Goal: Task Accomplishment & Management: Use online tool/utility

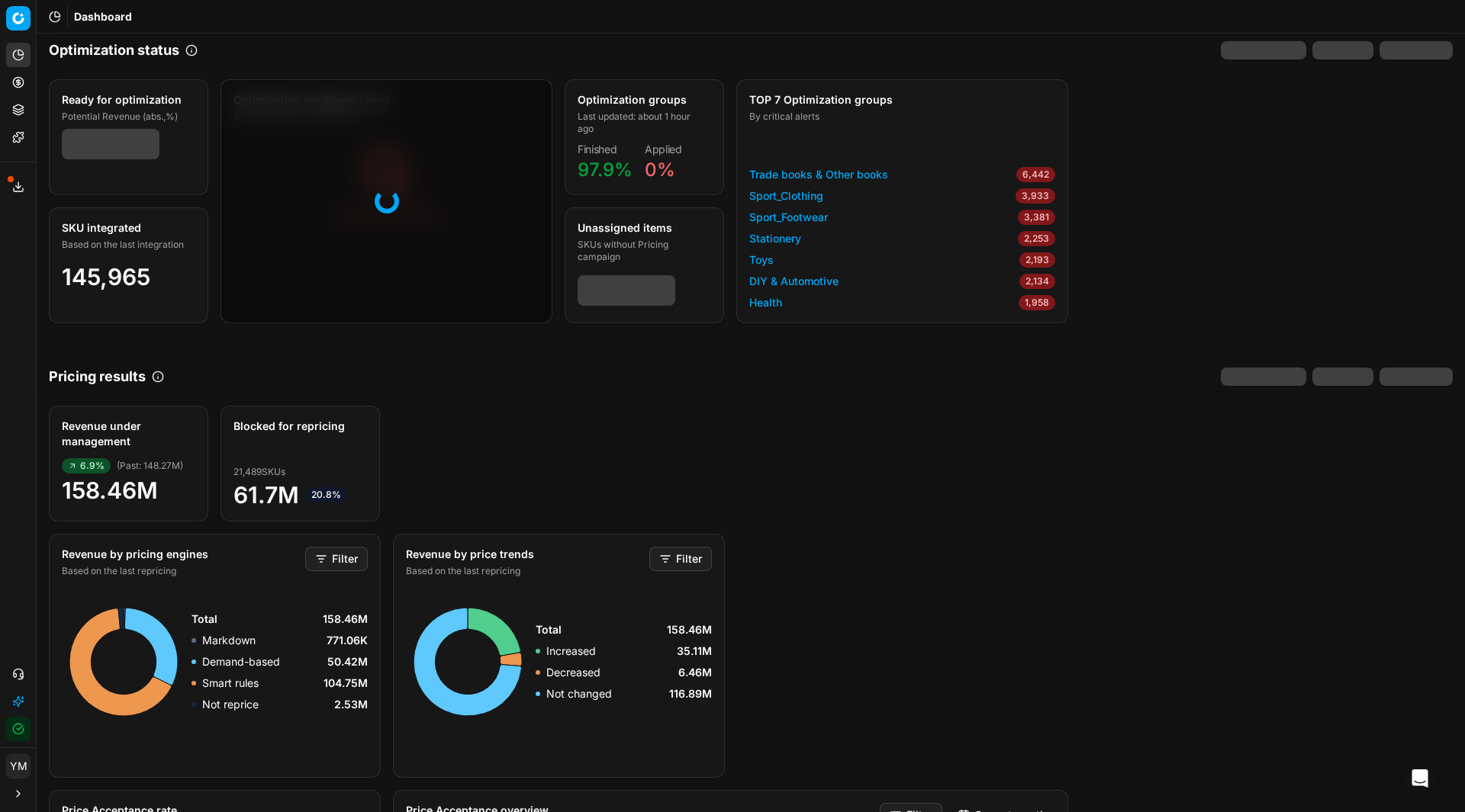
click at [18, 78] on circle at bounding box center [18, 81] width 10 height 10
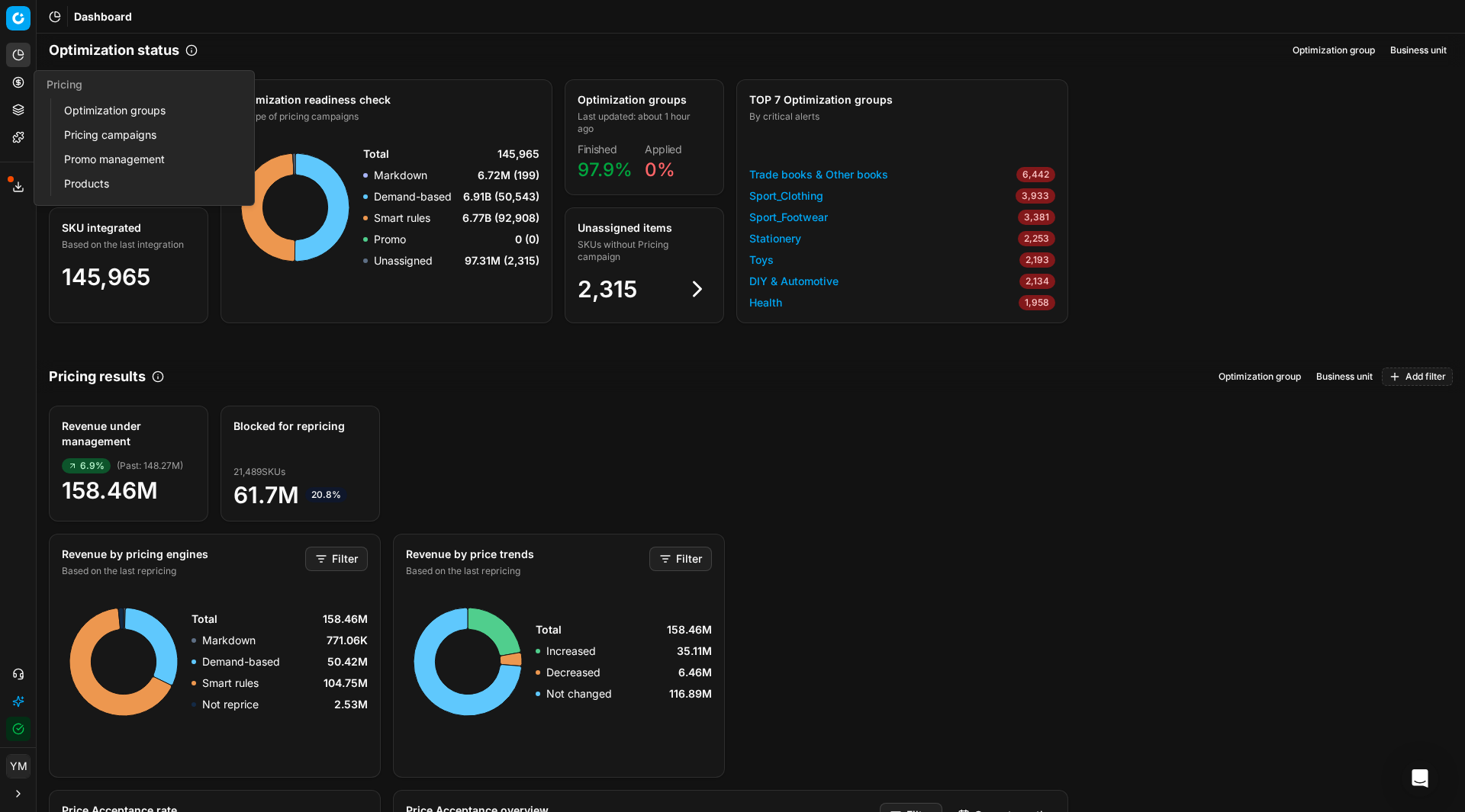
click at [90, 114] on link "Optimization groups" at bounding box center [146, 110] width 178 height 21
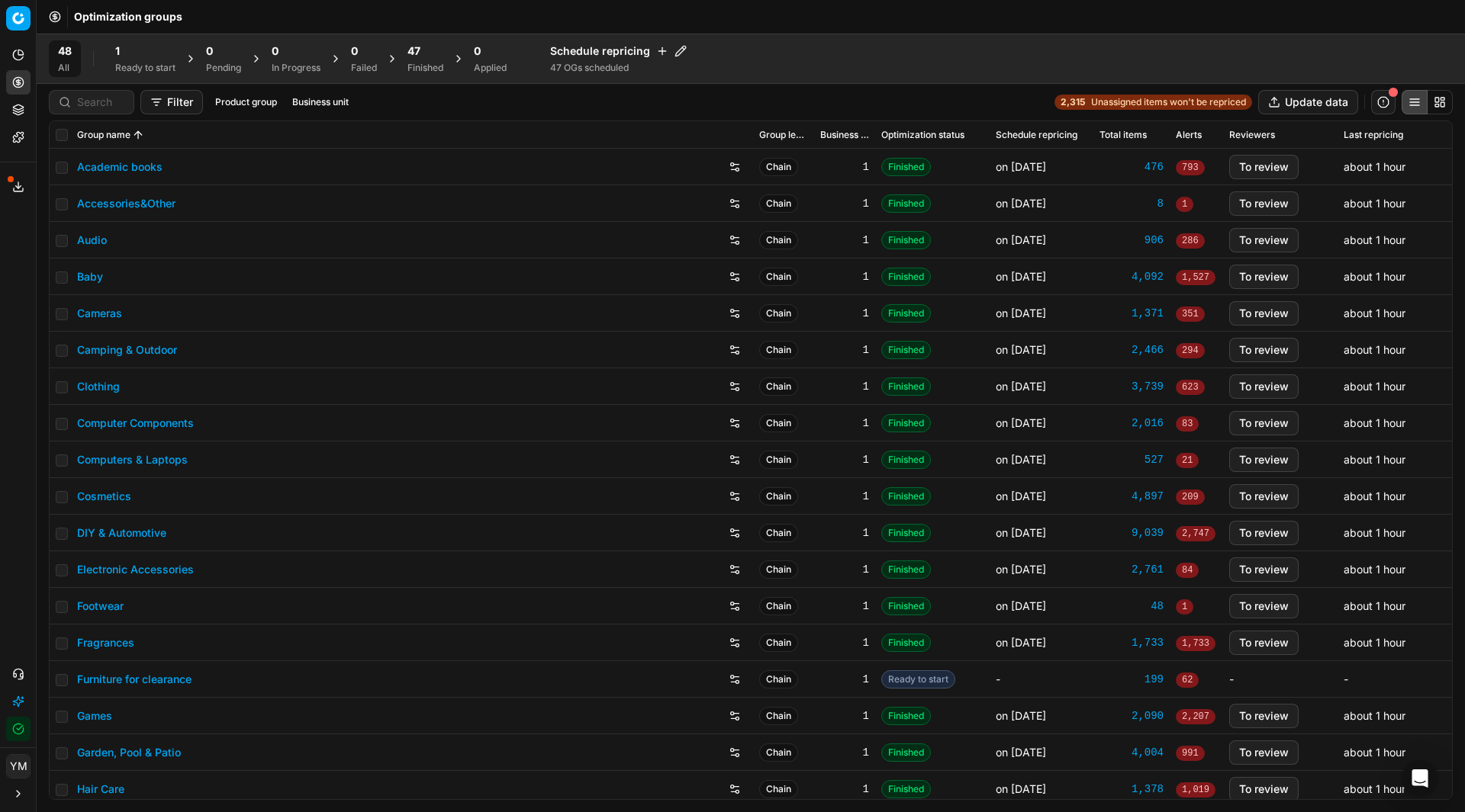
click at [132, 41] on div "1 Ready to start" at bounding box center [145, 59] width 79 height 37
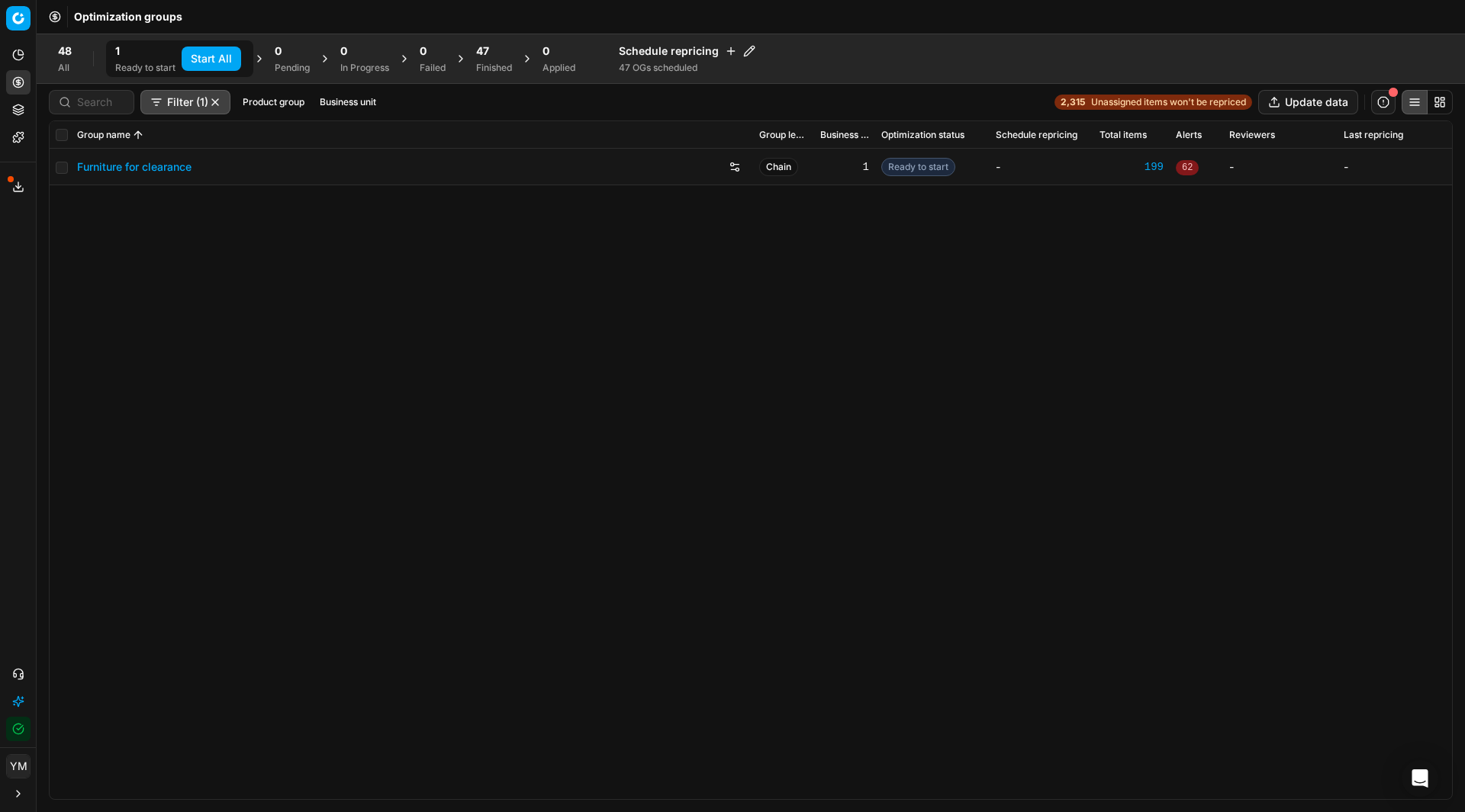
click at [205, 62] on button "Start All" at bounding box center [211, 59] width 60 height 24
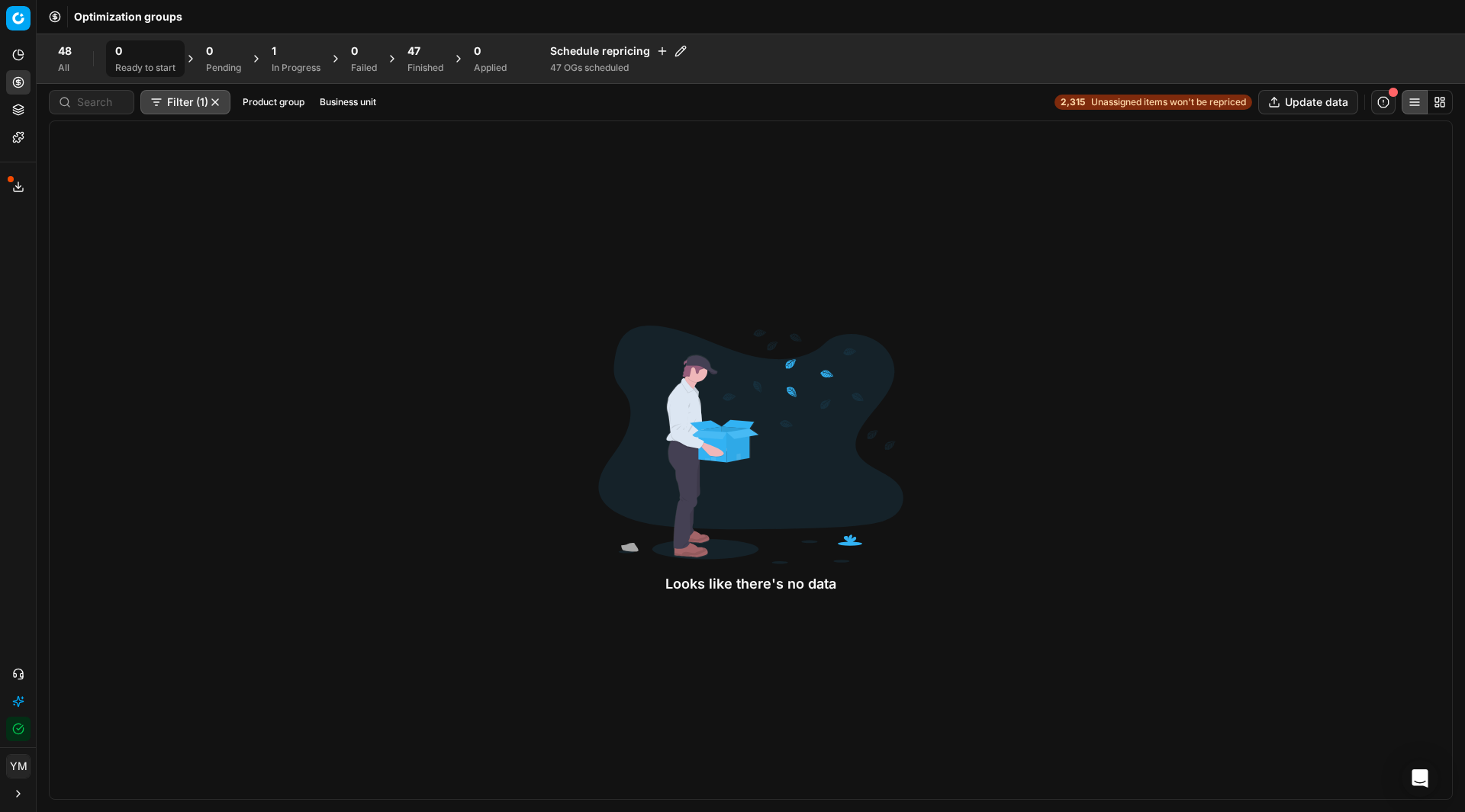
click at [417, 74] on div "47 Finished" at bounding box center [425, 59] width 54 height 37
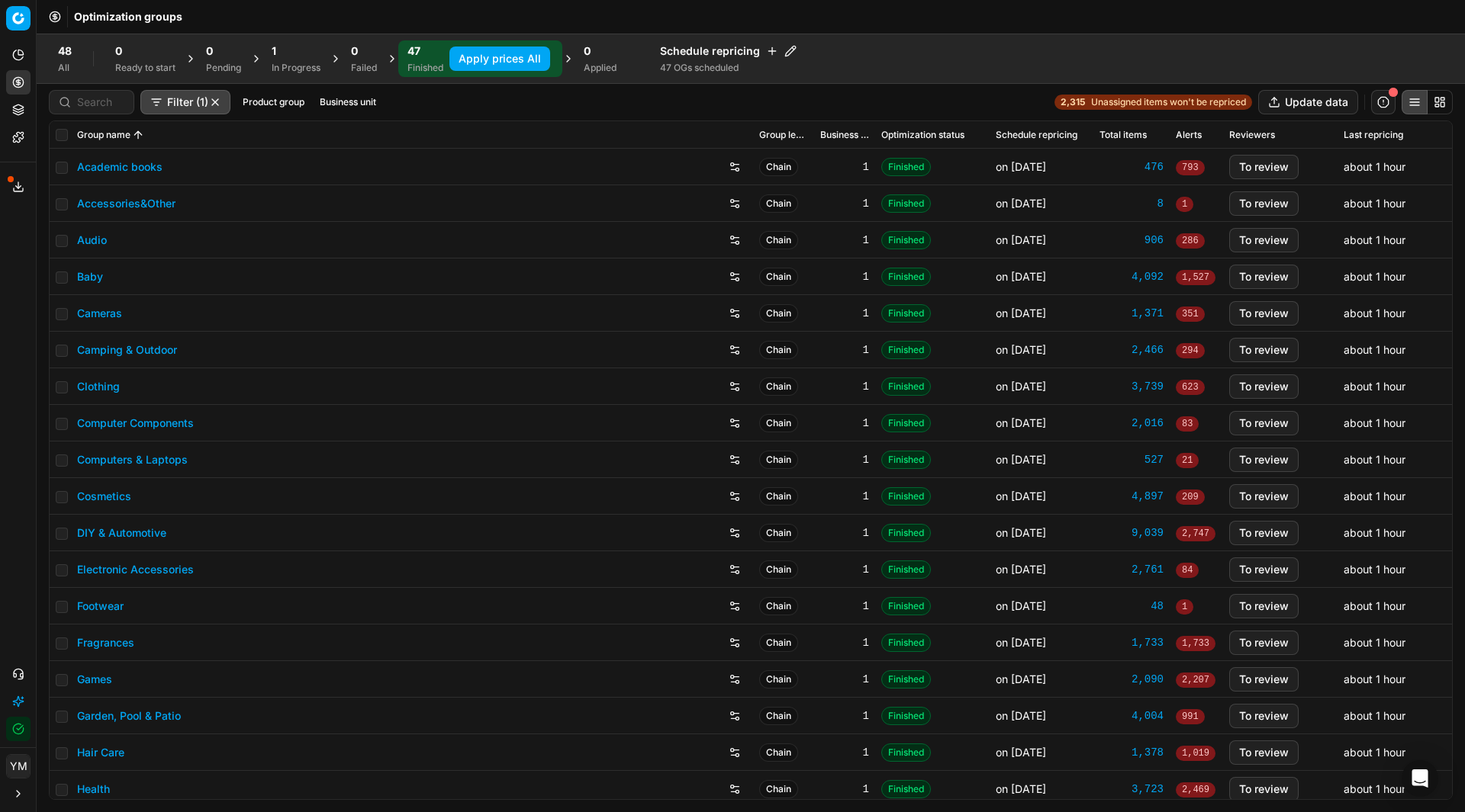
click at [284, 63] on div "In Progress" at bounding box center [296, 68] width 49 height 12
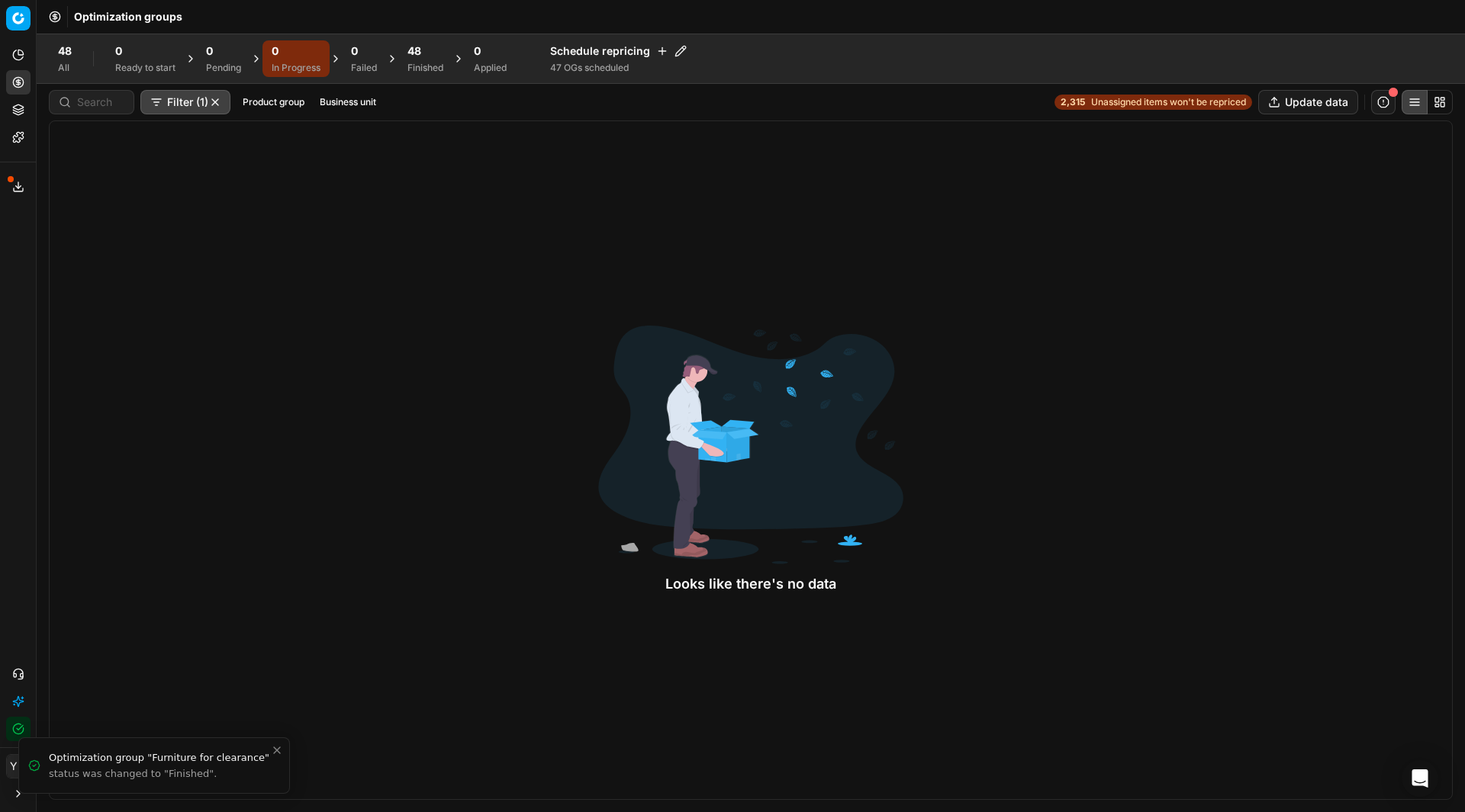
click at [411, 65] on div "Finished" at bounding box center [424, 68] width 36 height 12
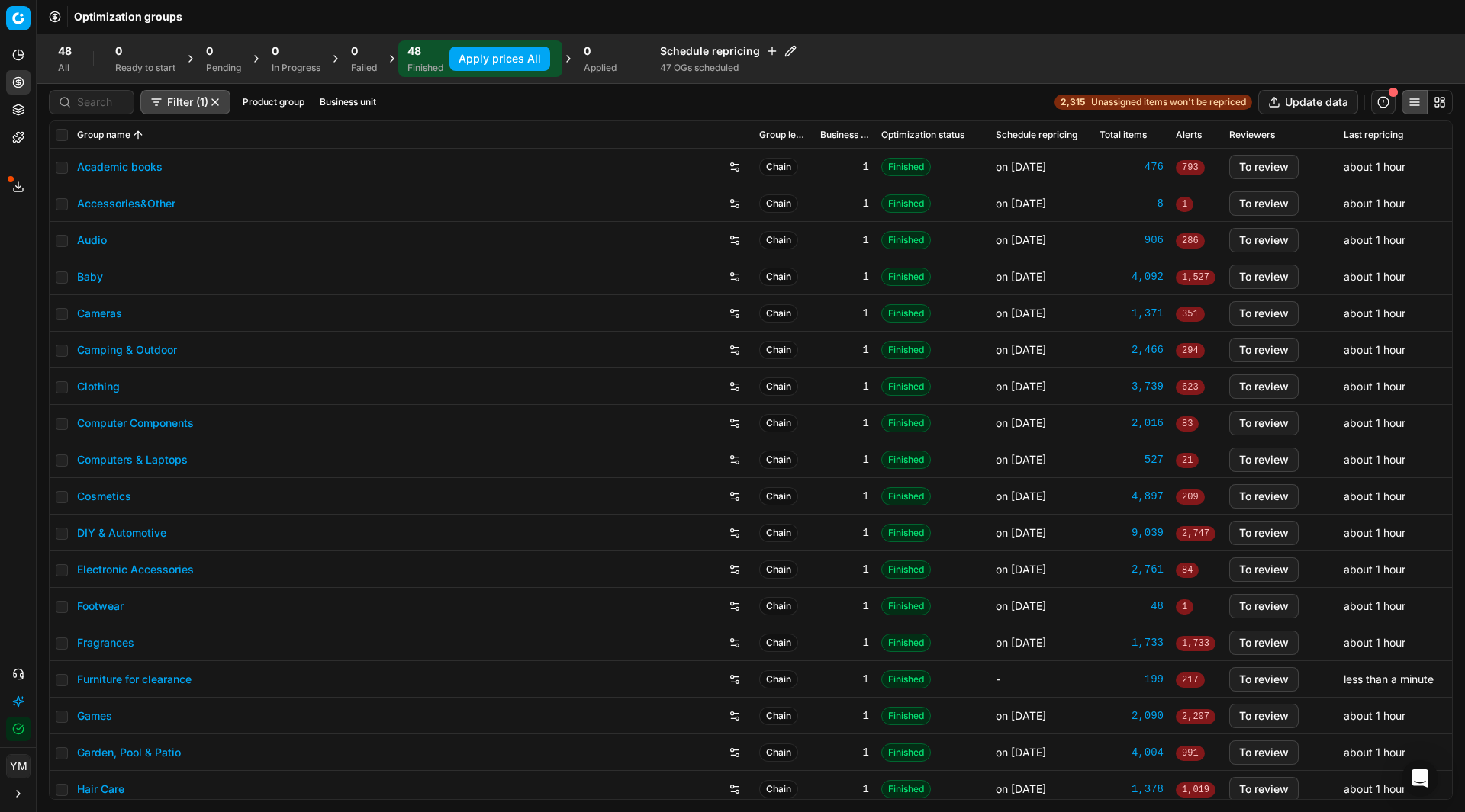
click at [508, 64] on button "Apply prices All" at bounding box center [499, 59] width 101 height 24
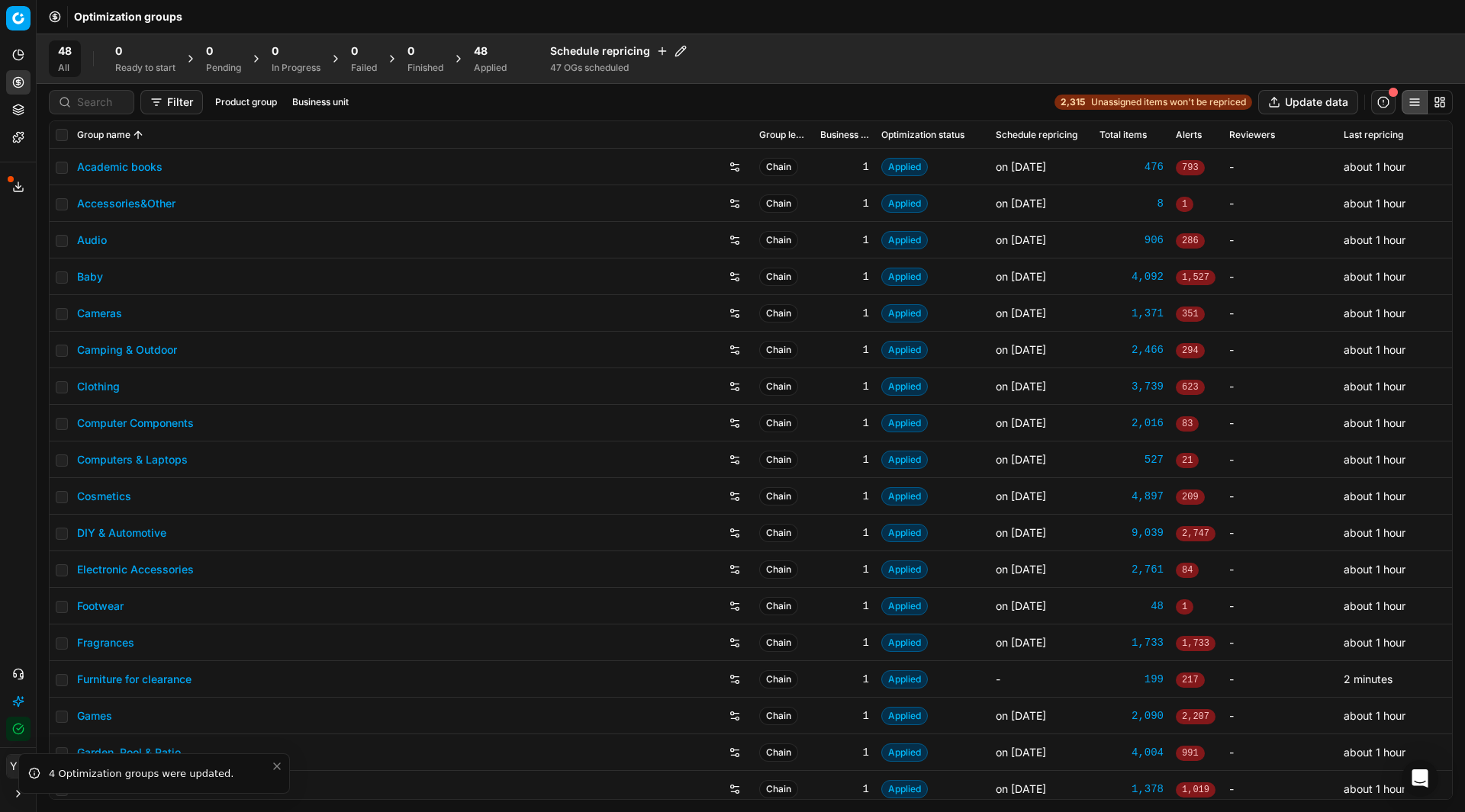
click at [487, 52] on span "48" at bounding box center [480, 51] width 14 height 15
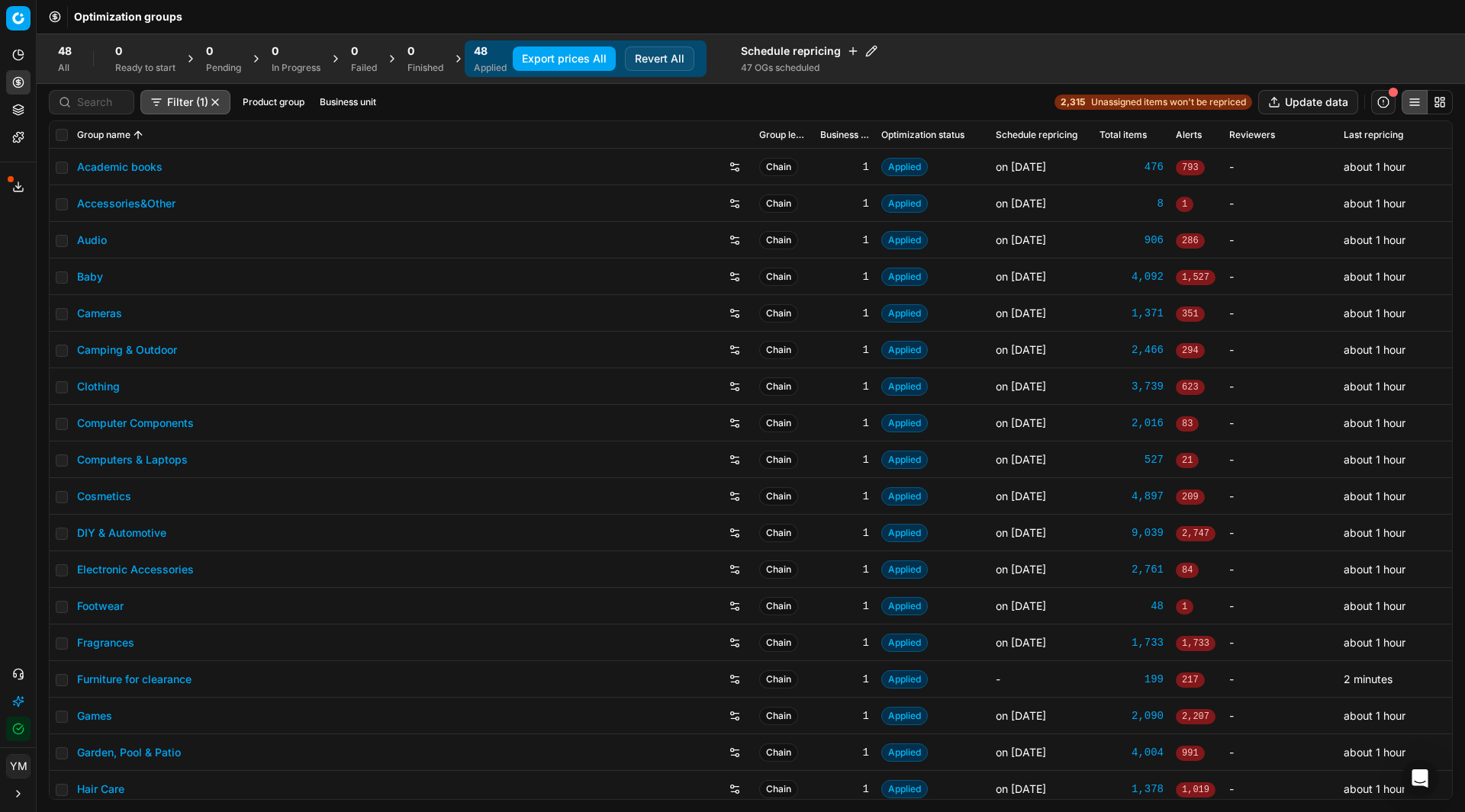
click at [568, 59] on button "Export prices All" at bounding box center [564, 59] width 103 height 24
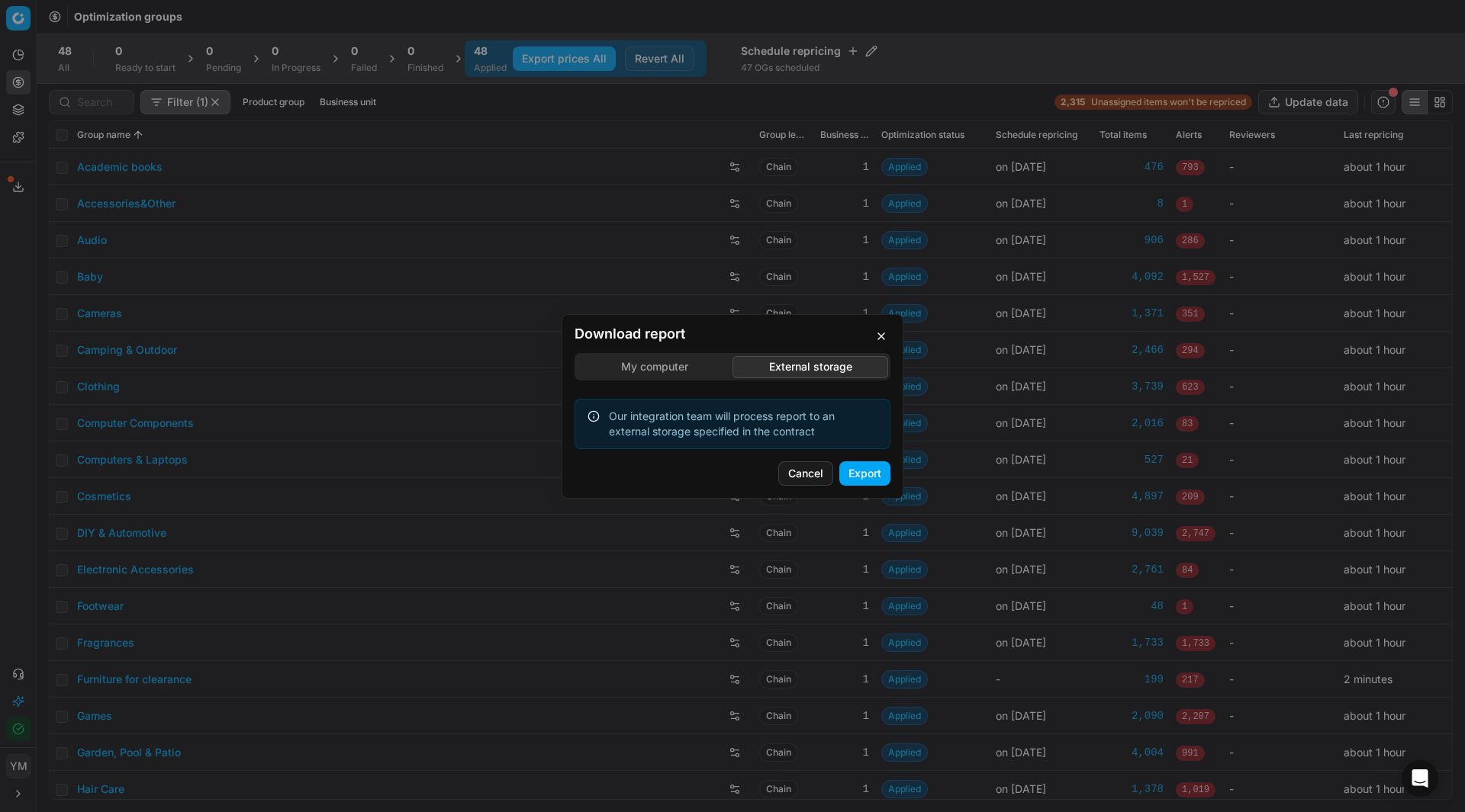
click at [791, 299] on div "Download report My computer External storage Our integration team will process …" at bounding box center [732, 406] width 1465 height 812
click at [859, 470] on button "Export" at bounding box center [865, 473] width 51 height 24
